Goal: Task Accomplishment & Management: Manage account settings

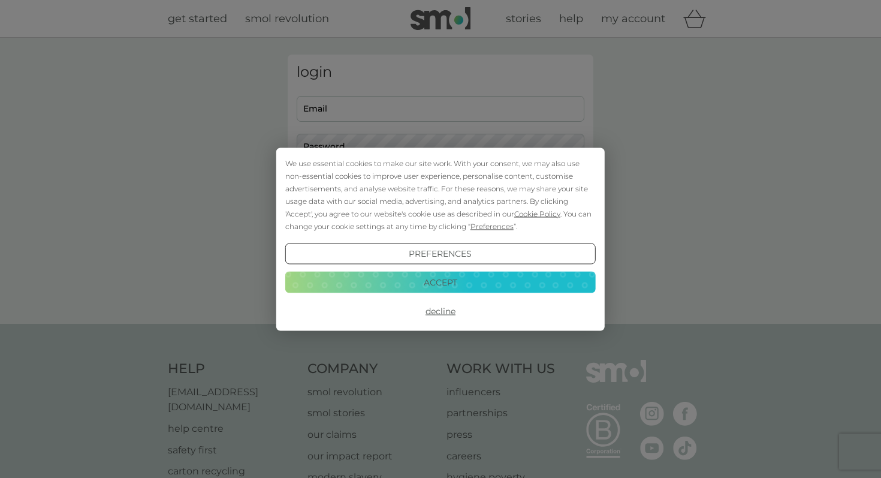
click at [518, 285] on button "Accept" at bounding box center [440, 282] width 310 height 22
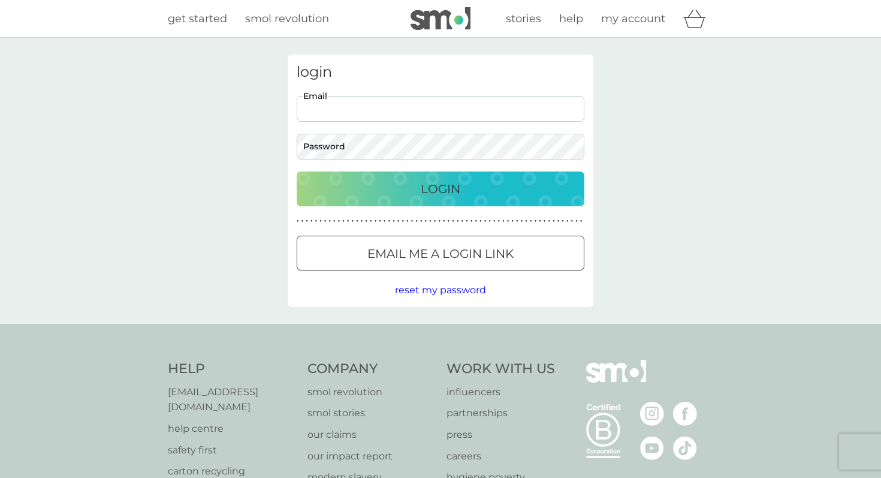
click at [349, 111] on input "Email" at bounding box center [441, 109] width 288 height 26
type input "[EMAIL_ADDRESS][DOMAIN_NAME]"
click at [297, 171] on button "Login" at bounding box center [441, 188] width 288 height 35
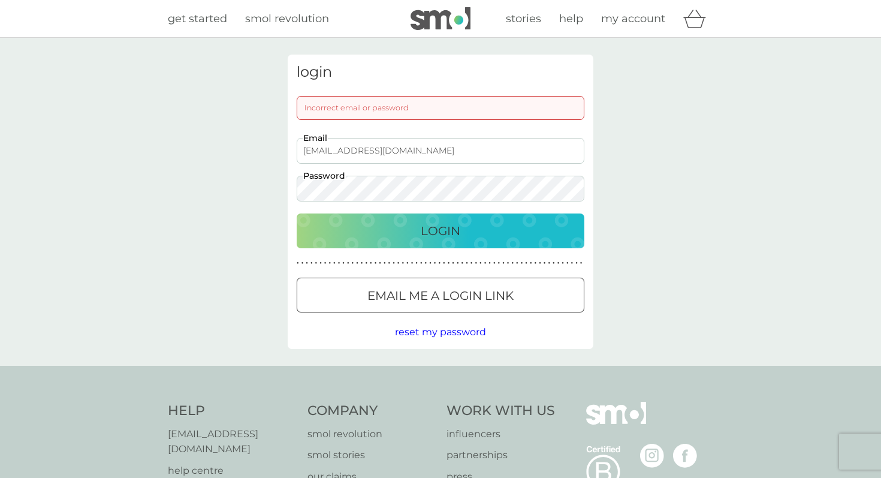
click at [297, 213] on button "Login" at bounding box center [441, 230] width 288 height 35
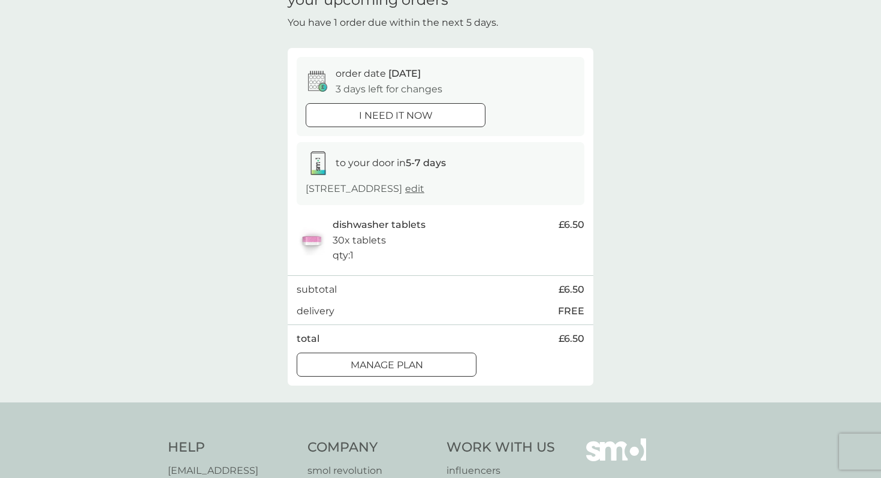
scroll to position [84, 0]
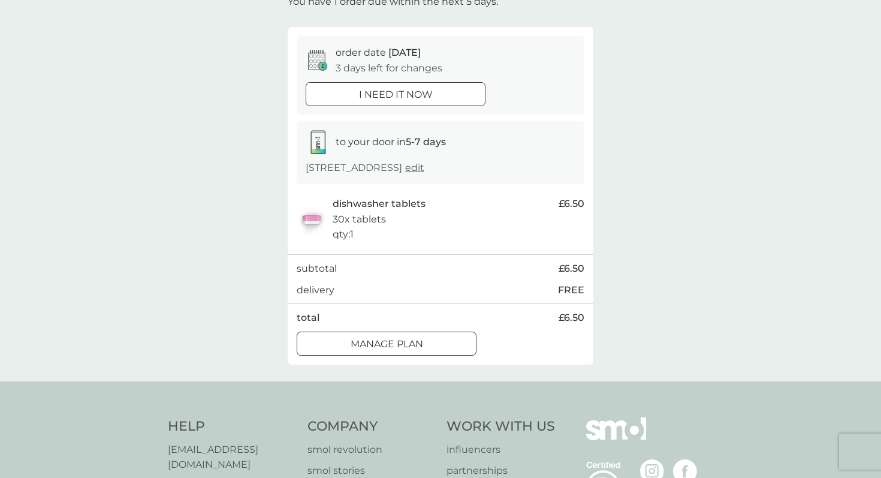
click at [370, 342] on div at bounding box center [372, 343] width 8 height 8
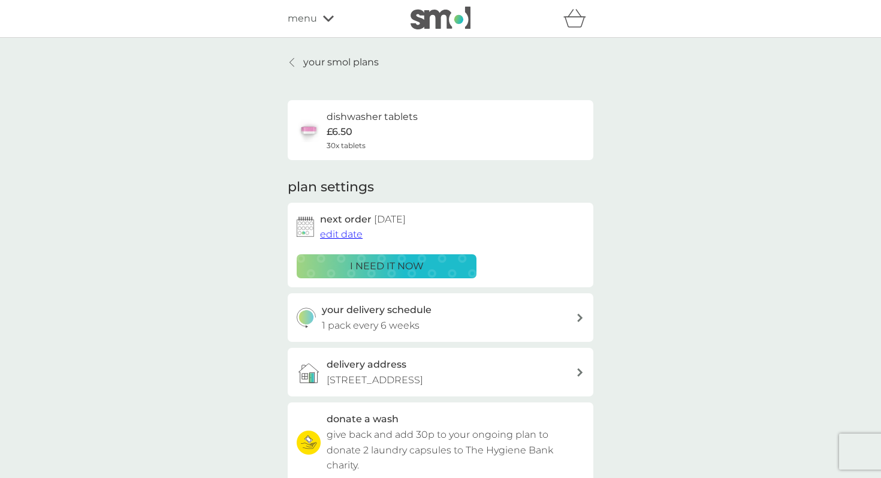
click at [381, 304] on h3 "your delivery schedule" at bounding box center [377, 310] width 110 height 16
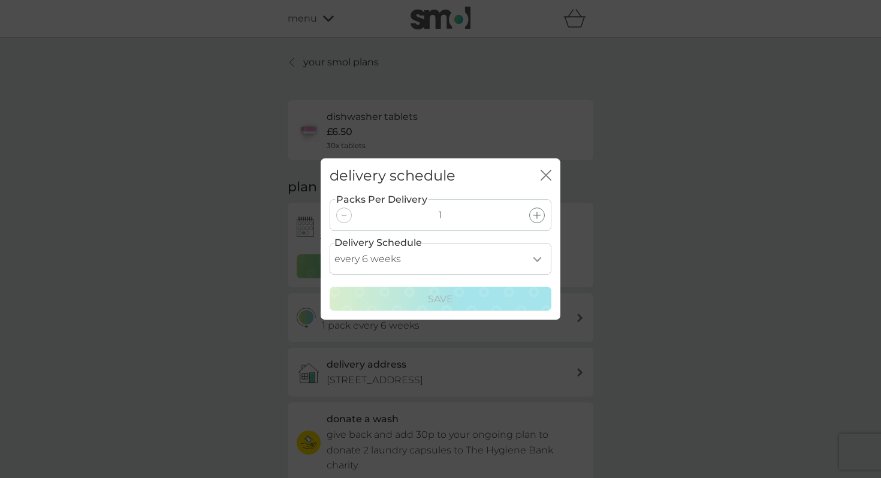
click at [539, 256] on select "every 1 week every 2 weeks every 3 weeks every 4 weeks every 5 weeks every 6 we…" at bounding box center [441, 259] width 222 height 32
select select "70"
click at [330, 243] on select "every 1 week every 2 weeks every 3 weeks every 4 weeks every 5 weeks every 6 we…" at bounding box center [441, 259] width 222 height 32
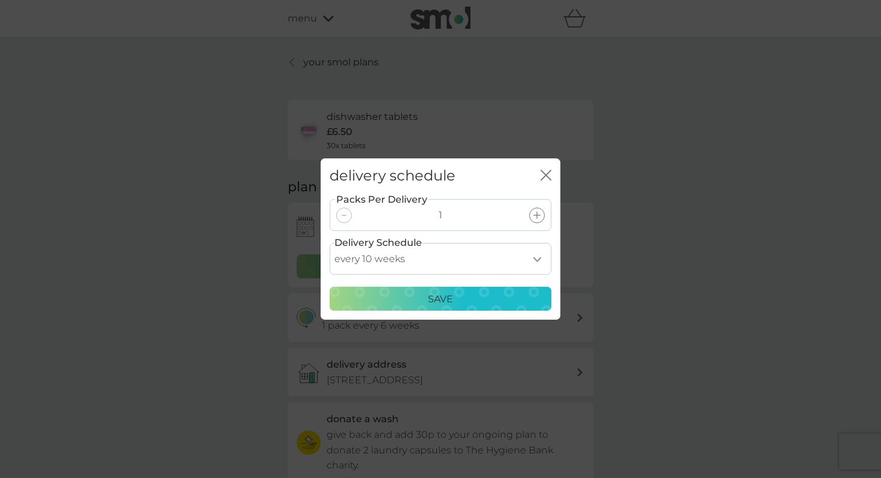
click at [436, 303] on p "Save" at bounding box center [440, 299] width 25 height 16
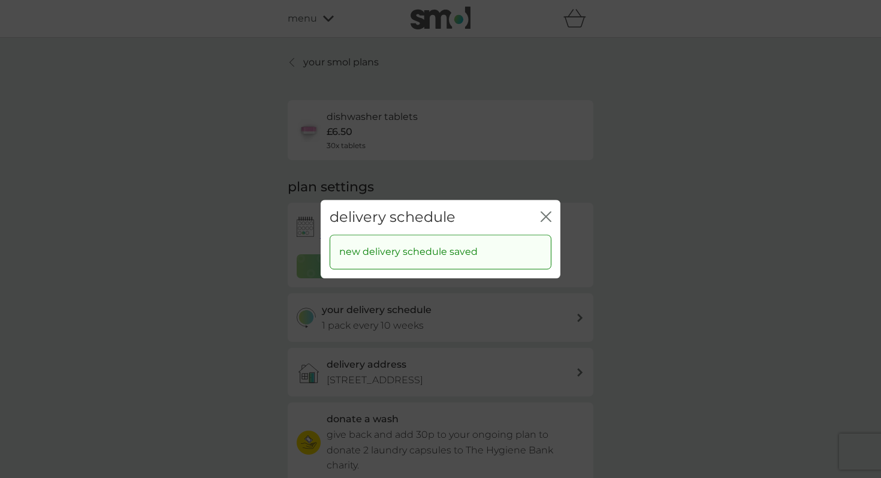
click at [540, 215] on icon "close" at bounding box center [545, 216] width 11 height 11
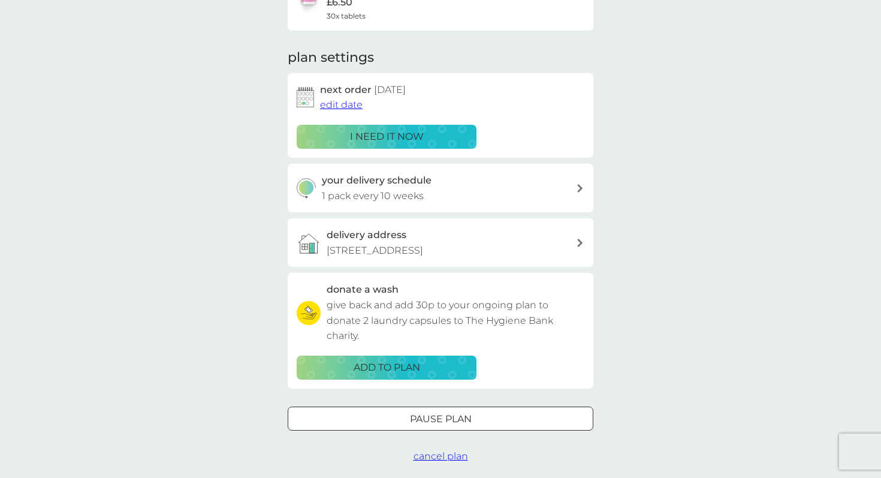
scroll to position [45, 0]
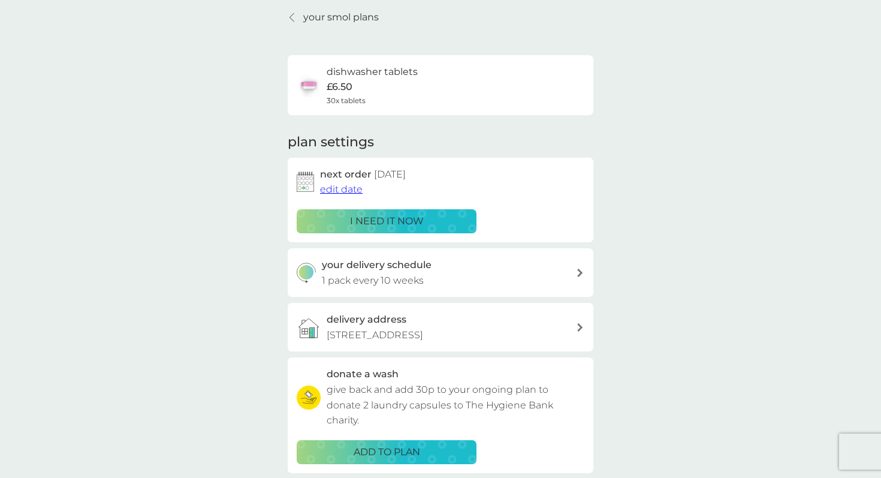
click at [348, 192] on span "edit date" at bounding box center [341, 188] width 43 height 11
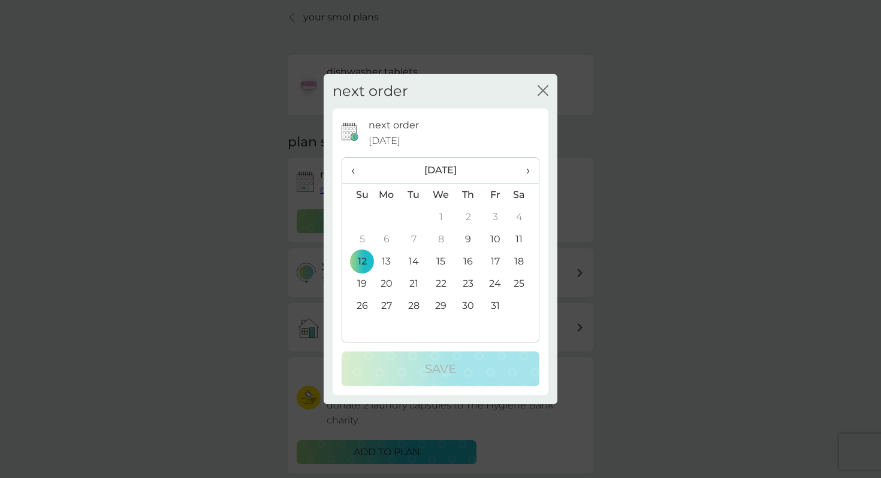
click at [522, 167] on span "›" at bounding box center [524, 170] width 12 height 25
click at [386, 237] on td "3" at bounding box center [387, 239] width 28 height 22
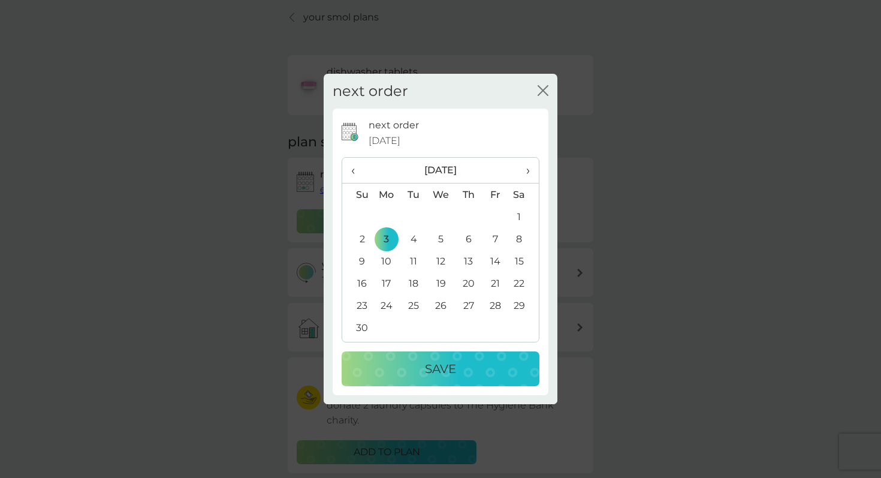
click at [397, 361] on div "Save" at bounding box center [441, 368] width 174 height 19
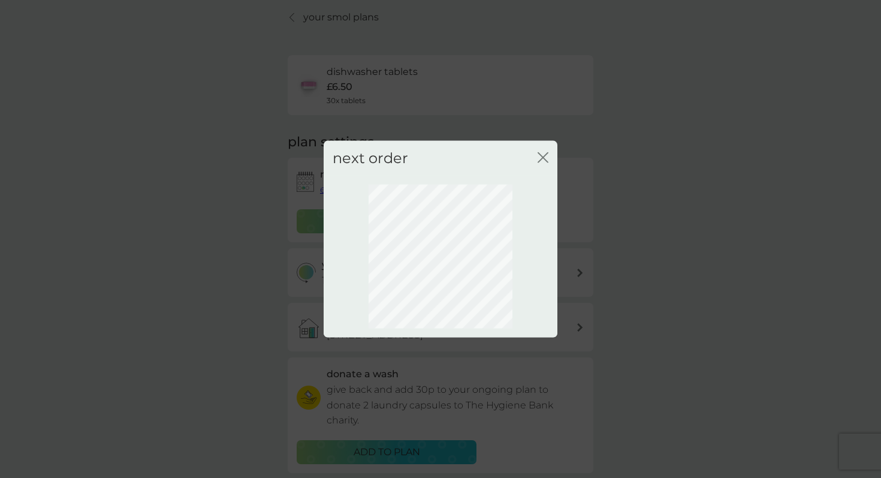
scroll to position [25, 0]
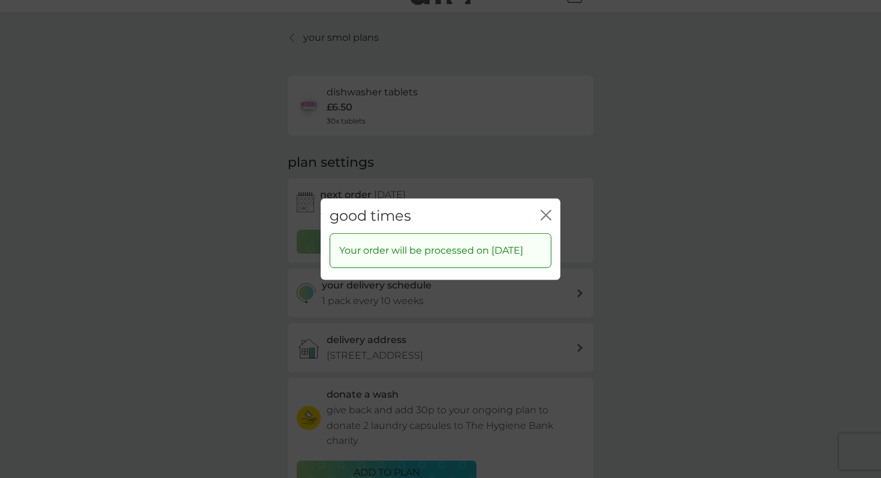
click at [549, 210] on icon "close" at bounding box center [548, 215] width 5 height 10
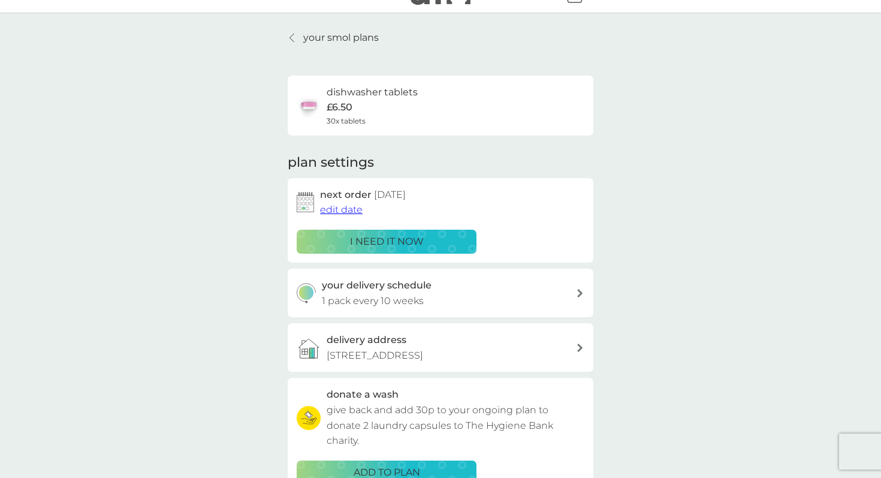
click at [345, 209] on span "edit date" at bounding box center [341, 209] width 43 height 11
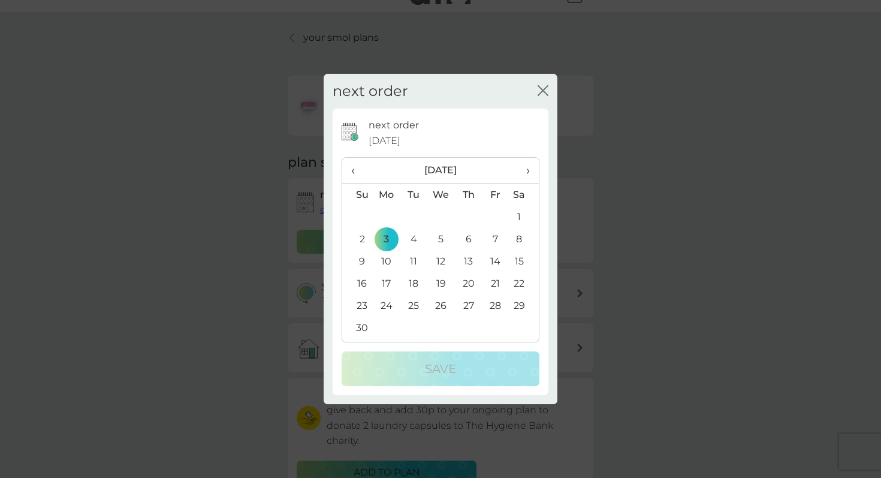
click at [472, 301] on td "27" at bounding box center [468, 305] width 27 height 22
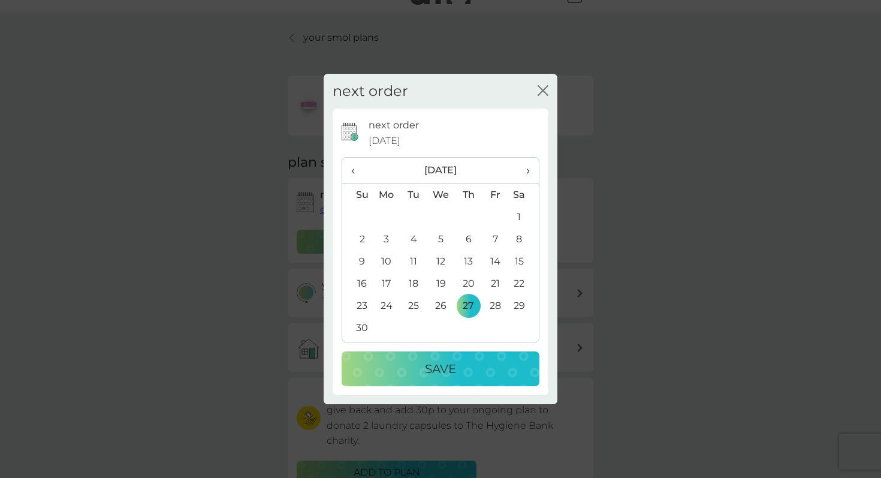
click at [432, 379] on button "Save" at bounding box center [441, 368] width 198 height 35
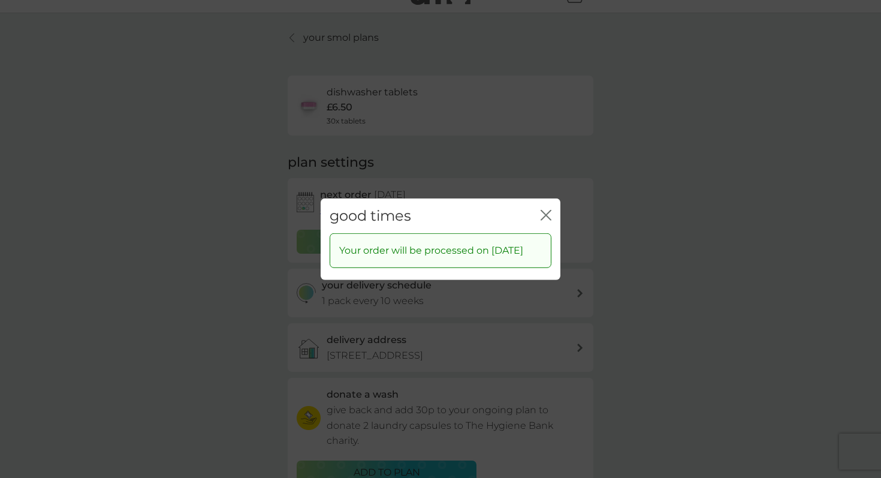
click at [544, 209] on icon "close" at bounding box center [545, 214] width 11 height 11
